Goal: Check status: Check status

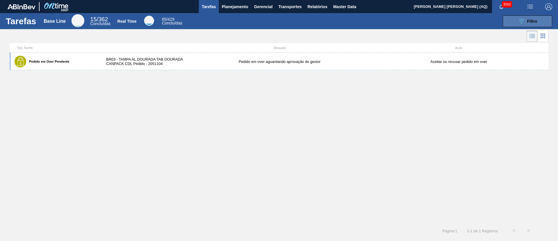
click at [515, 22] on button "089F7B8B-B2A5-4AFE-B5C0-19BA573D28AC Filtro" at bounding box center [527, 21] width 49 height 12
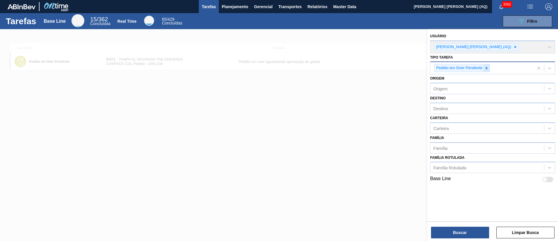
click at [485, 67] on icon at bounding box center [487, 68] width 4 height 4
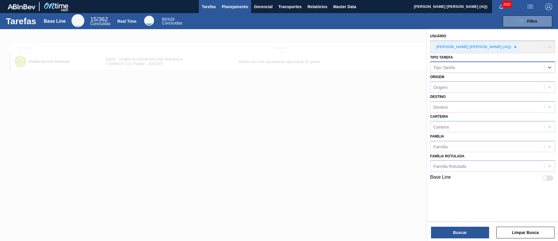
click at [241, 6] on span "Planejamento" at bounding box center [235, 6] width 26 height 7
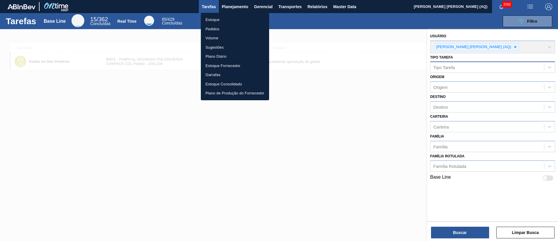
click at [209, 25] on li "Pedidos" at bounding box center [235, 28] width 68 height 9
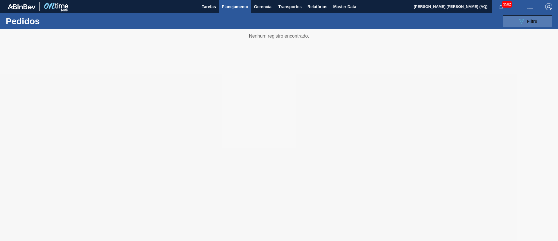
click at [526, 22] on div "089F7B8B-B2A5-4AFE-B5C0-19BA573D28AC Filtro" at bounding box center [527, 21] width 19 height 7
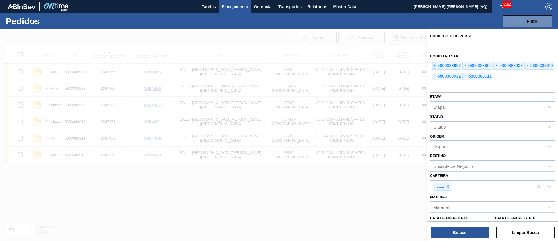
click at [435, 65] on span "×" at bounding box center [435, 65] width 6 height 7
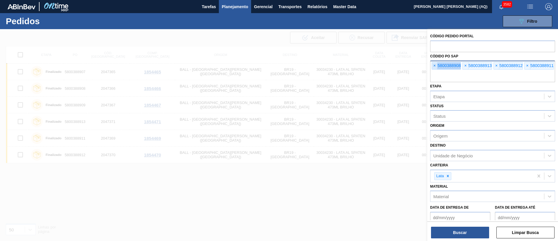
click at [435, 65] on span "×" at bounding box center [435, 65] width 6 height 7
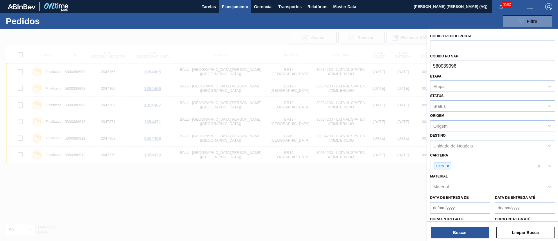
type input "5800390961"
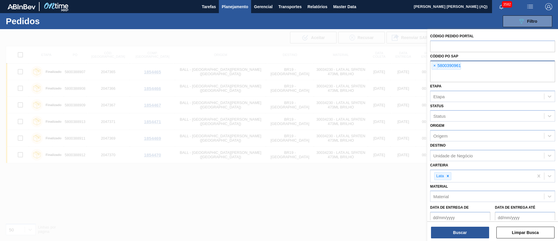
click at [448, 64] on div "× 5800390961" at bounding box center [446, 66] width 29 height 8
click at [434, 66] on span "×" at bounding box center [435, 65] width 6 height 7
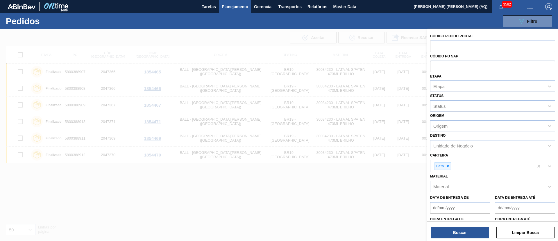
paste input "text"
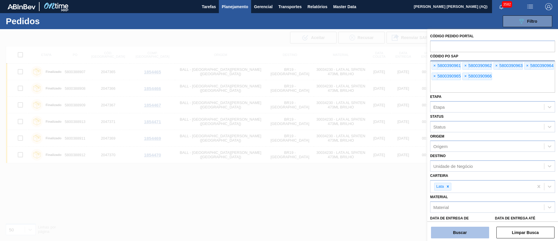
click at [450, 234] on button "Buscar" at bounding box center [460, 232] width 58 height 12
